Goal: Find specific page/section: Find specific page/section

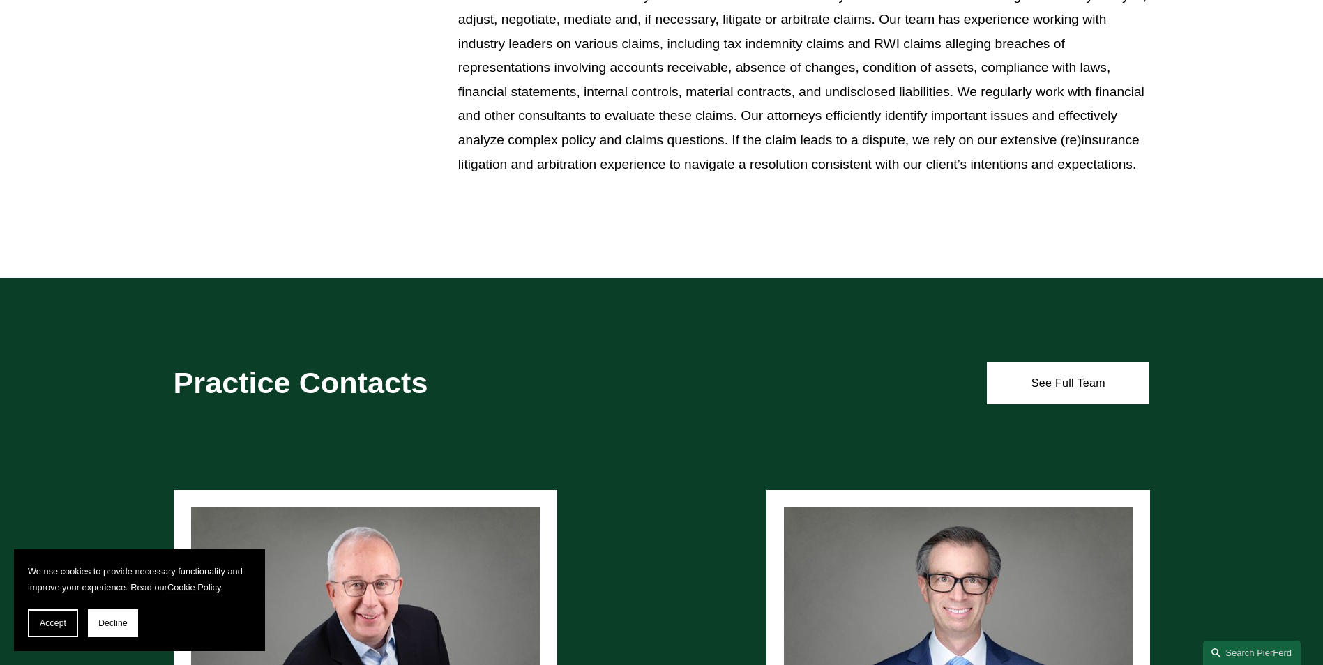
scroll to position [767, 0]
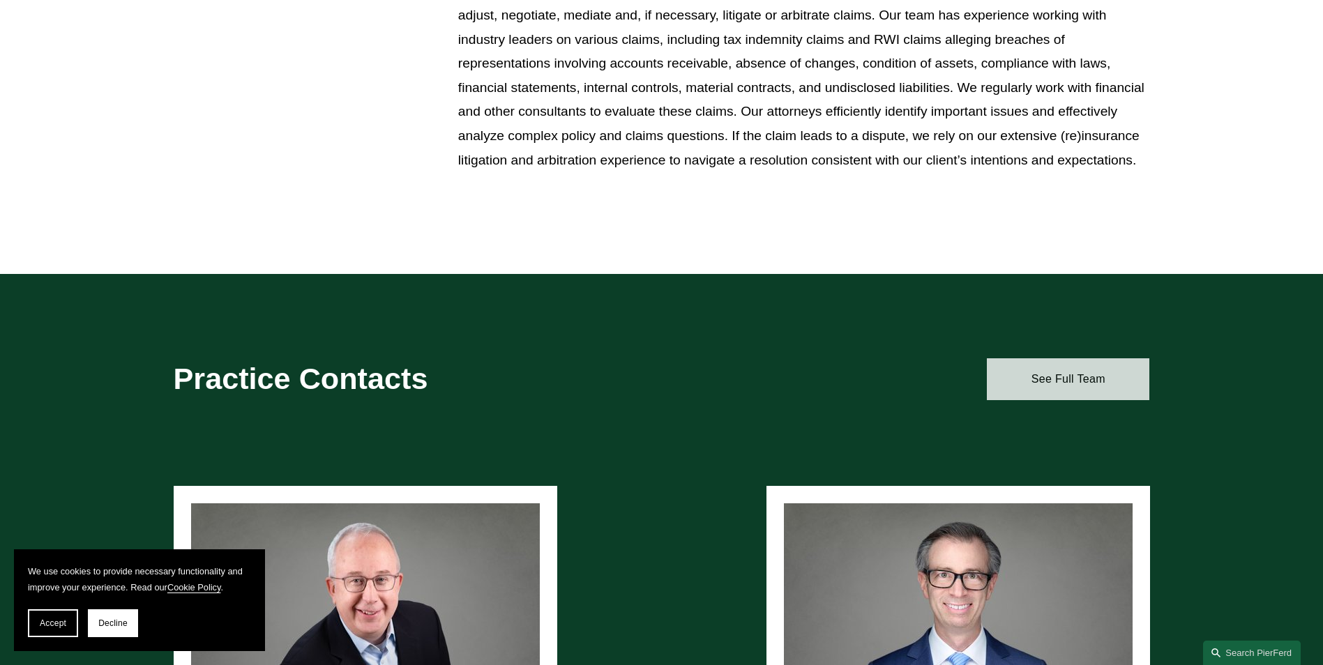
click at [1078, 378] on link "See Full Team" at bounding box center [1068, 379] width 162 height 42
click at [1069, 386] on link "See Full Team" at bounding box center [1068, 379] width 162 height 42
